Goal: Transaction & Acquisition: Purchase product/service

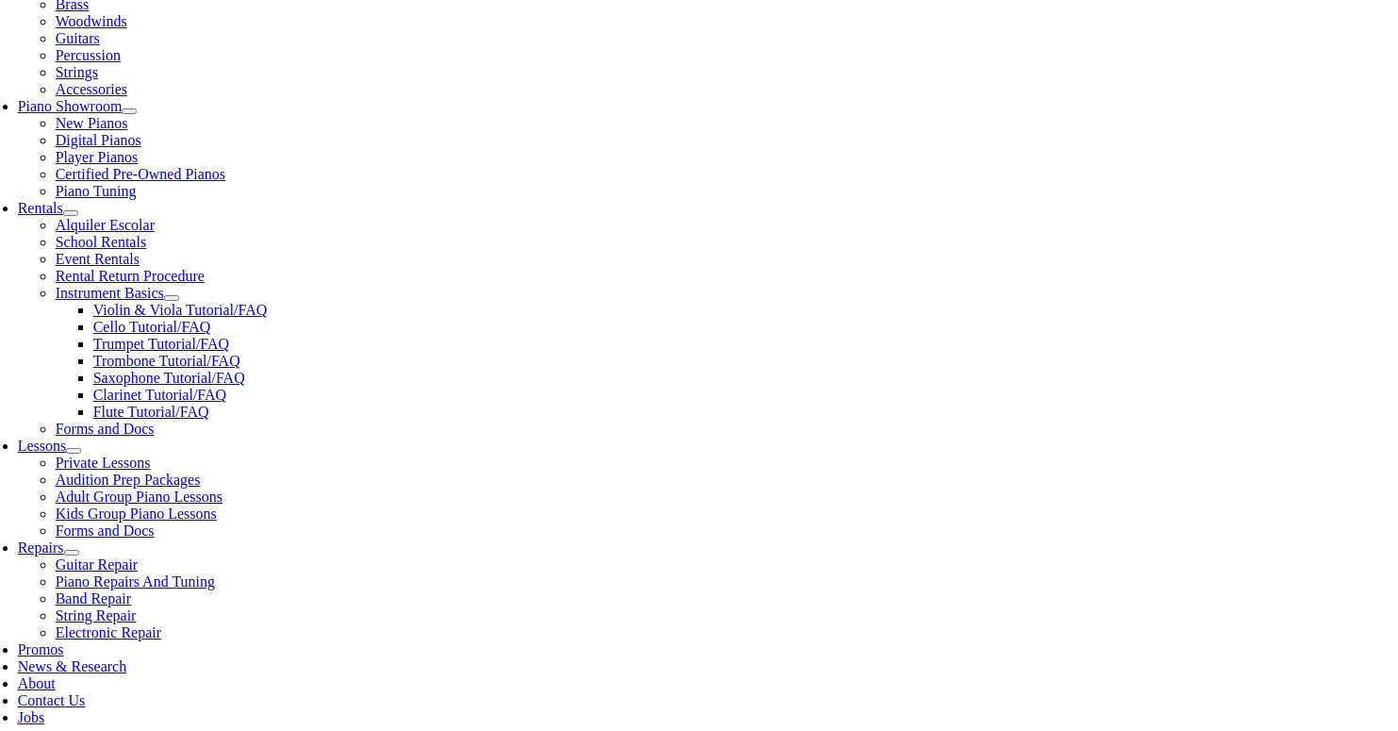
scroll to position [496, 0]
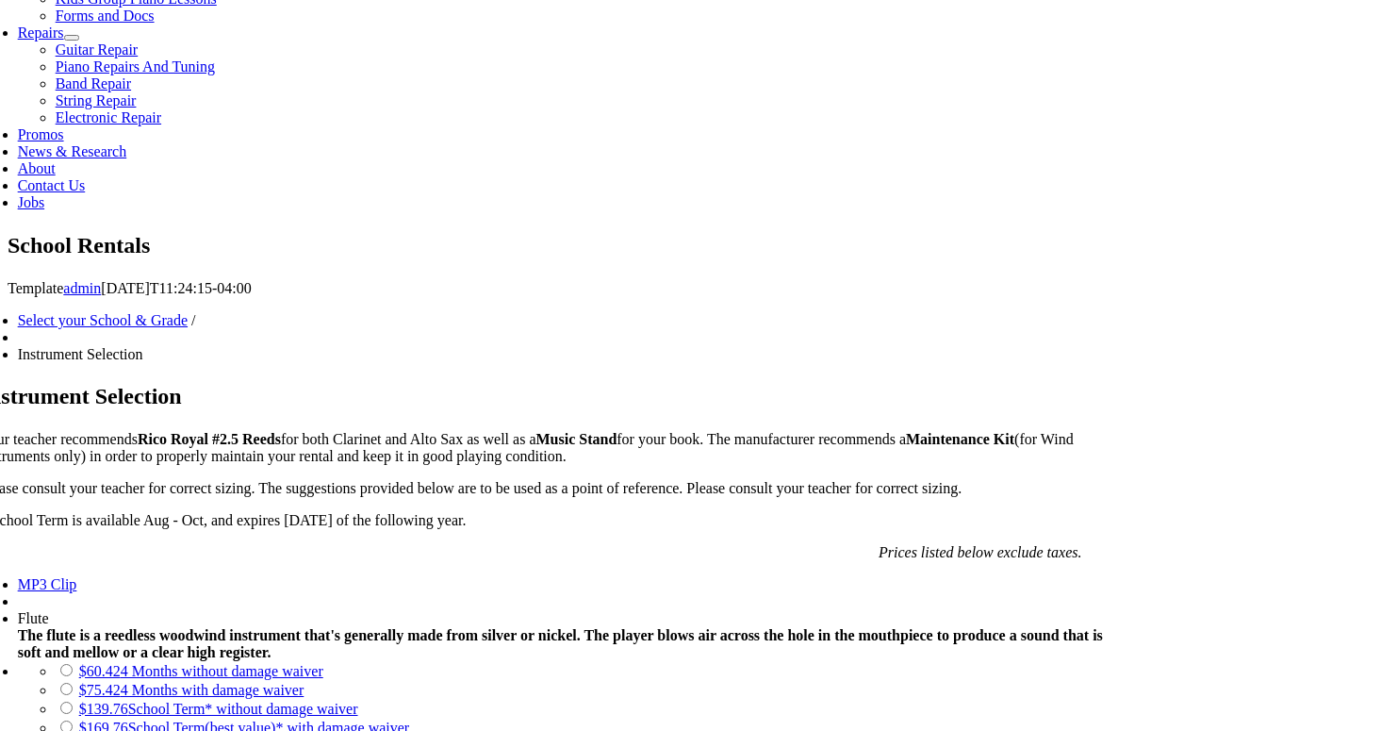
scroll to position [1004, 0]
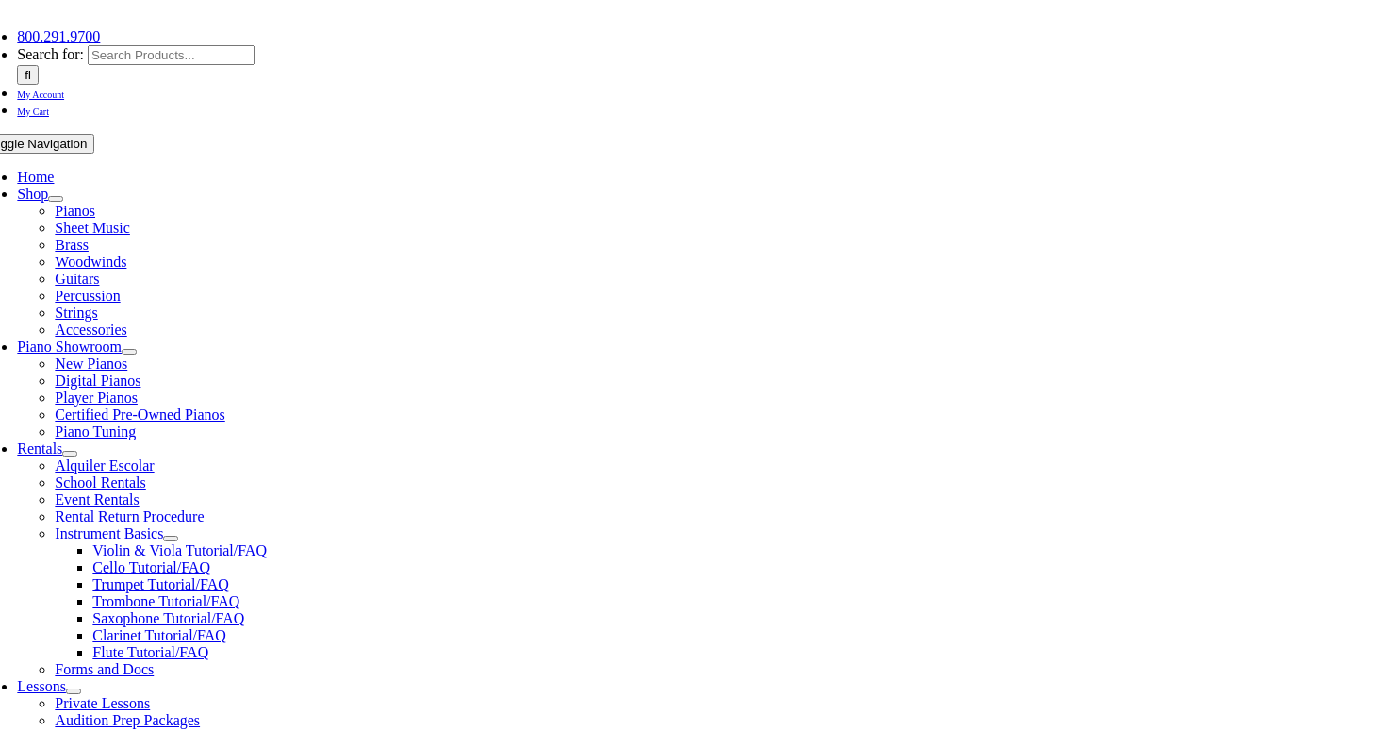
scroll to position [324, 0]
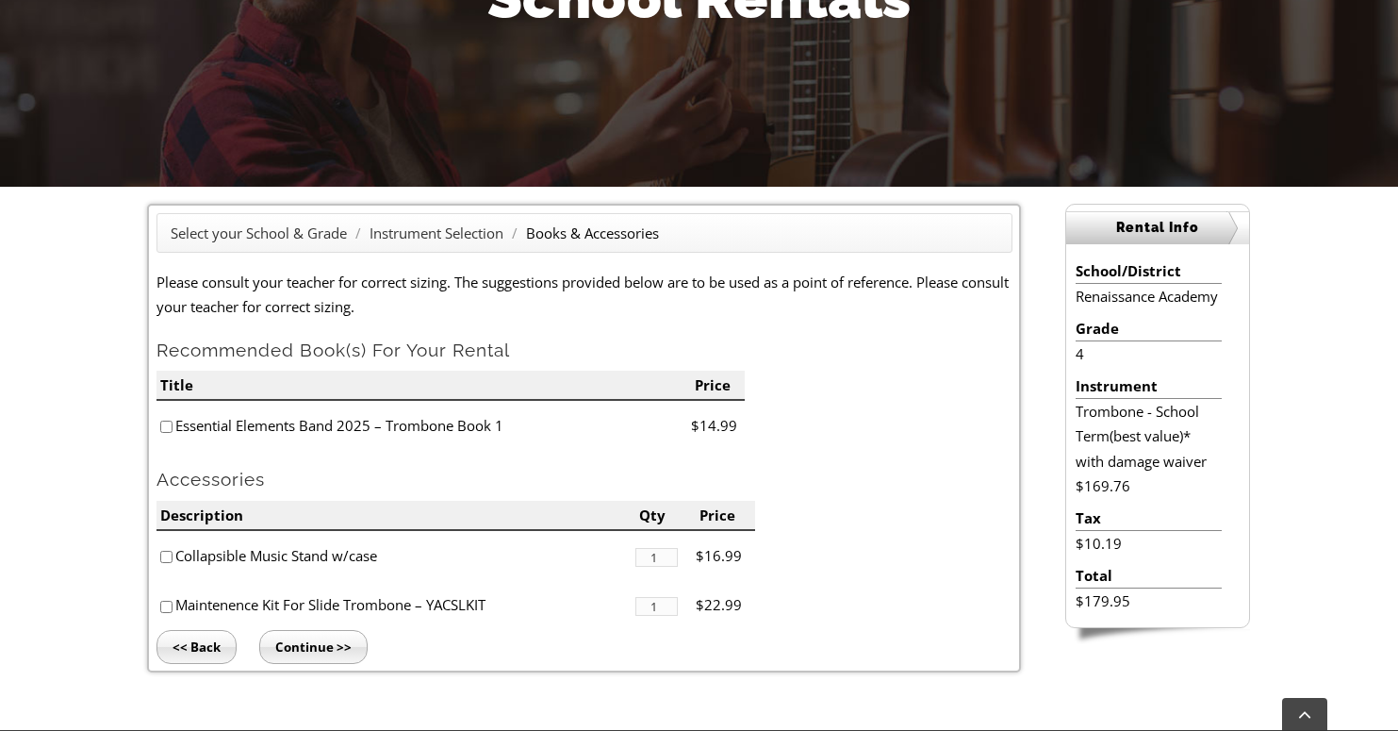
click at [168, 434] on li "Essential Elements Band 2025 – Trombone Book 1" at bounding box center [424, 426] width 535 height 50
click at [168, 432] on input"] "checkbox" at bounding box center [166, 426] width 12 height 12
checkbox input"] "true"
click at [165, 606] on input"] "checkbox" at bounding box center [166, 607] width 12 height 12
click at [166, 607] on input"] "checkbox" at bounding box center [166, 607] width 12 height 12
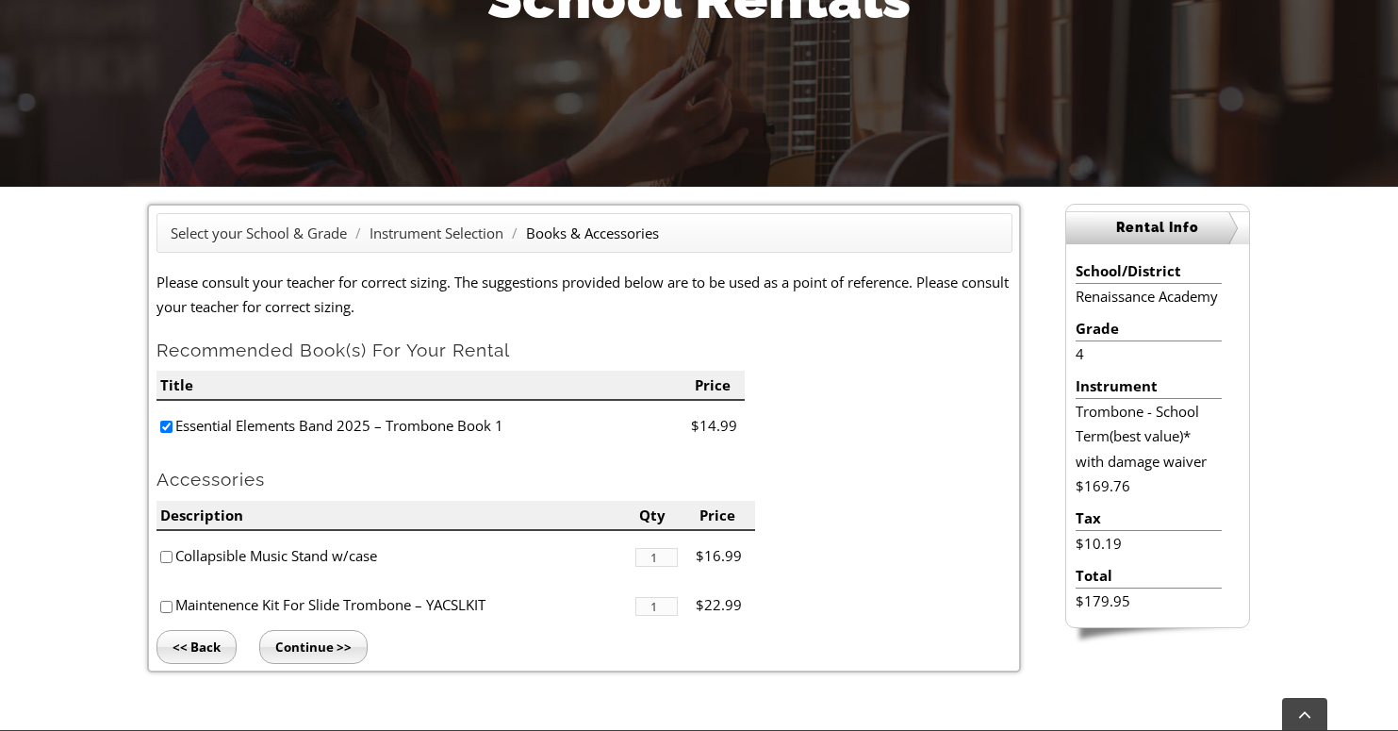
click at [166, 607] on input"] "checkbox" at bounding box center [166, 607] width 12 height 12
checkbox input"] "true"
click at [312, 657] on input "Continue >>" at bounding box center [313, 647] width 108 height 34
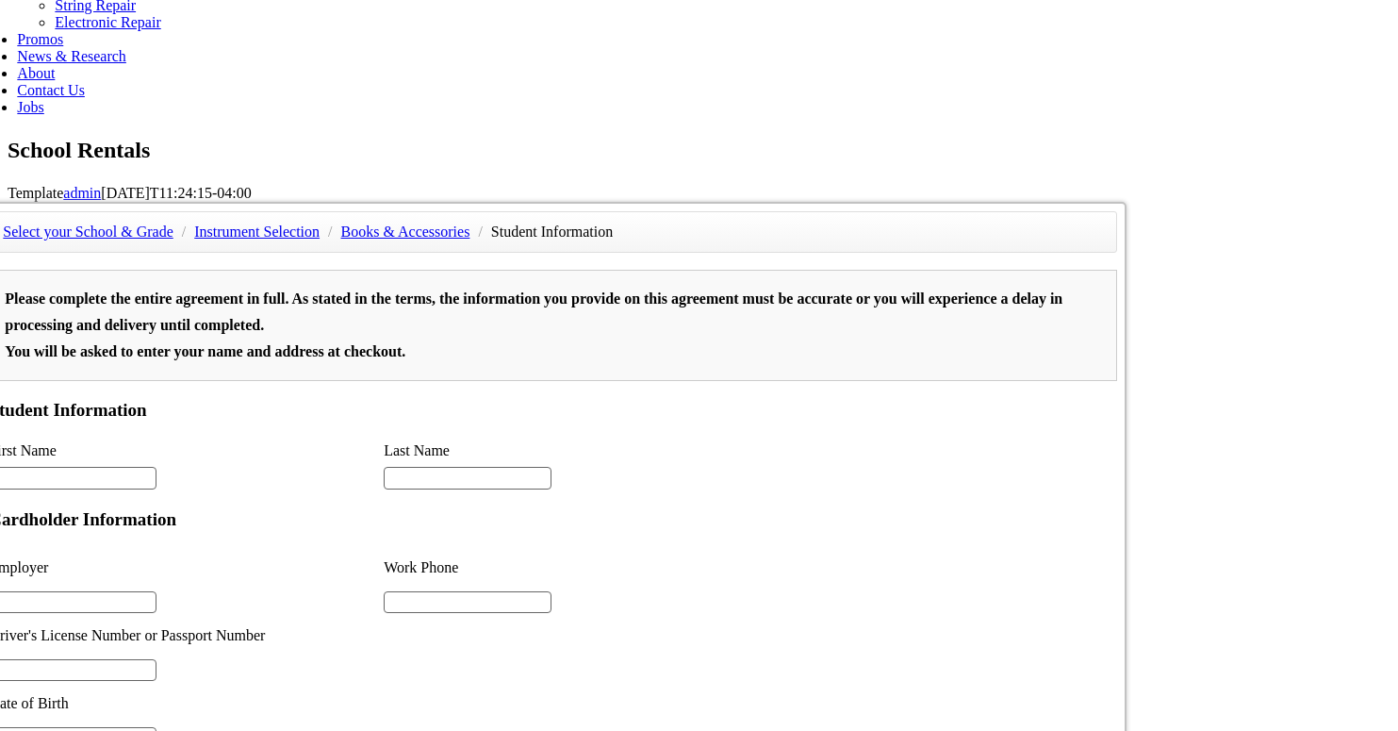
scroll to position [369, 0]
type input "2"
